Goal: Find specific page/section: Find specific page/section

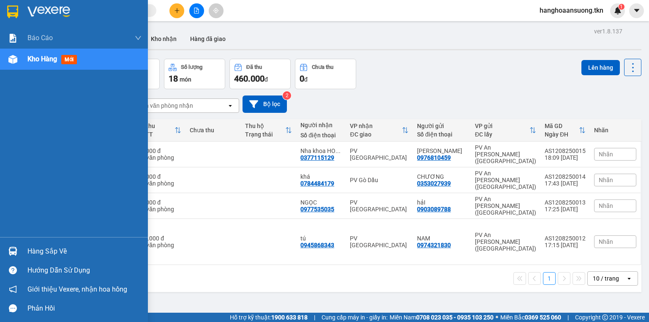
click at [11, 11] on img at bounding box center [12, 11] width 11 height 13
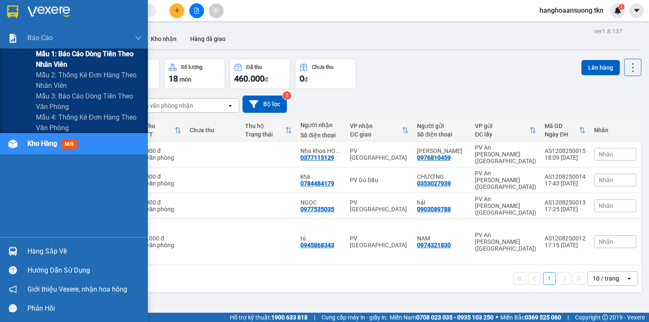
click at [33, 63] on div "Mẫu 1: Báo cáo dòng tiền theo nhân viên" at bounding box center [74, 59] width 148 height 21
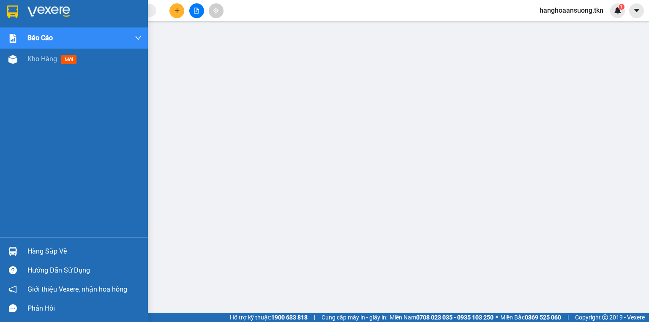
click at [18, 8] on img at bounding box center [12, 11] width 11 height 13
